Goal: Transaction & Acquisition: Book appointment/travel/reservation

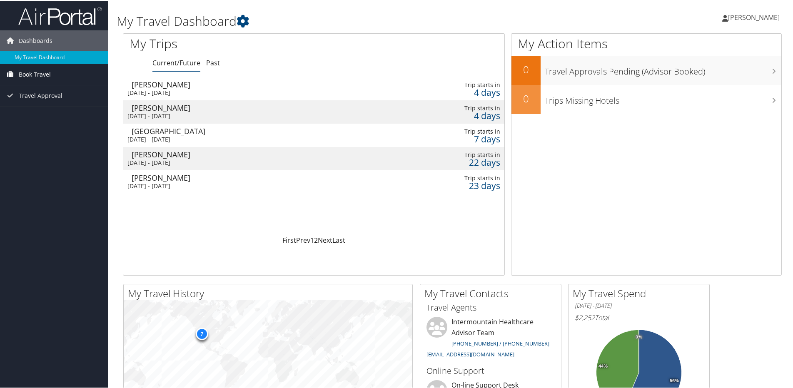
click at [38, 72] on span "Book Travel" at bounding box center [35, 73] width 32 height 21
click at [60, 92] on link "Approval Request (Beta)" at bounding box center [54, 90] width 108 height 13
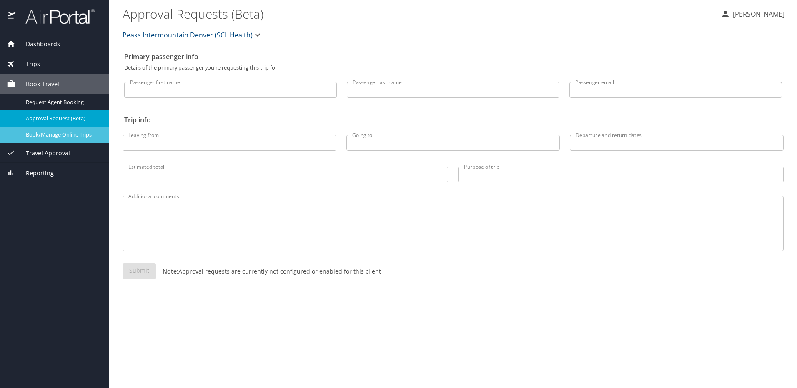
click at [71, 137] on span "Book/Manage Online Trips" at bounding box center [62, 135] width 73 height 8
click at [74, 136] on span "Book/Manage Online Trips" at bounding box center [62, 135] width 73 height 8
